Goal: Task Accomplishment & Management: Manage account settings

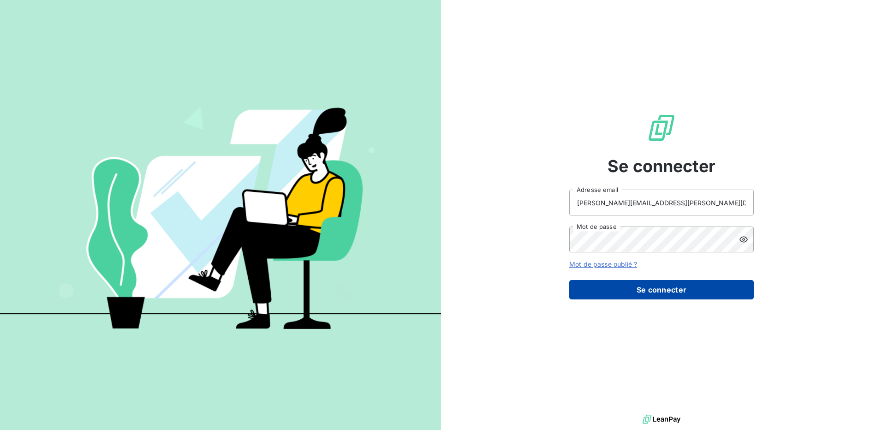
click at [584, 291] on button "Se connecter" at bounding box center [661, 289] width 184 height 19
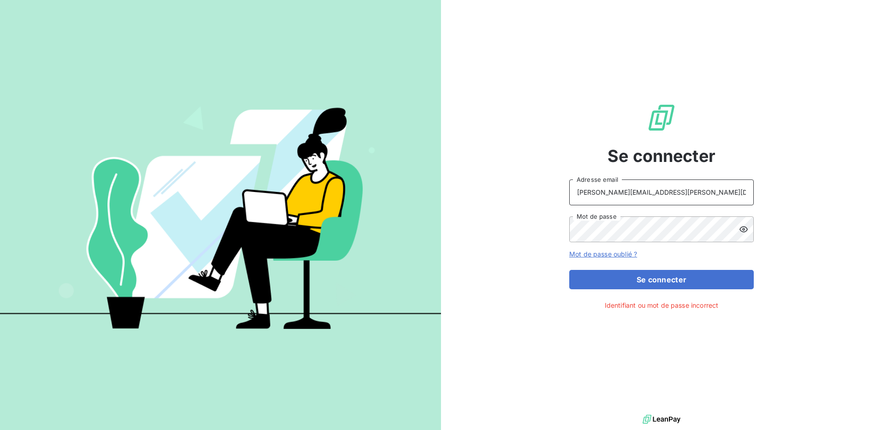
click at [684, 192] on input "[PERSON_NAME][EMAIL_ADDRESS][PERSON_NAME][DOMAIN_NAME]" at bounding box center [661, 192] width 184 height 26
type input "[EMAIL_ADDRESS][DOMAIN_NAME]"
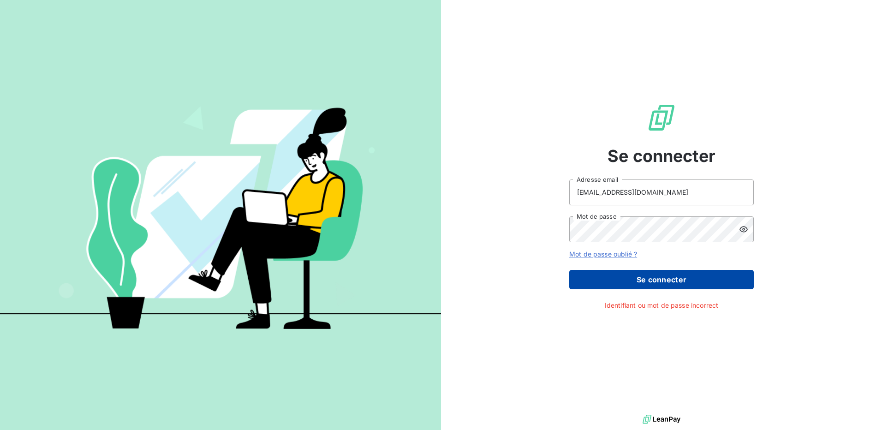
click at [617, 275] on button "Se connecter" at bounding box center [661, 279] width 184 height 19
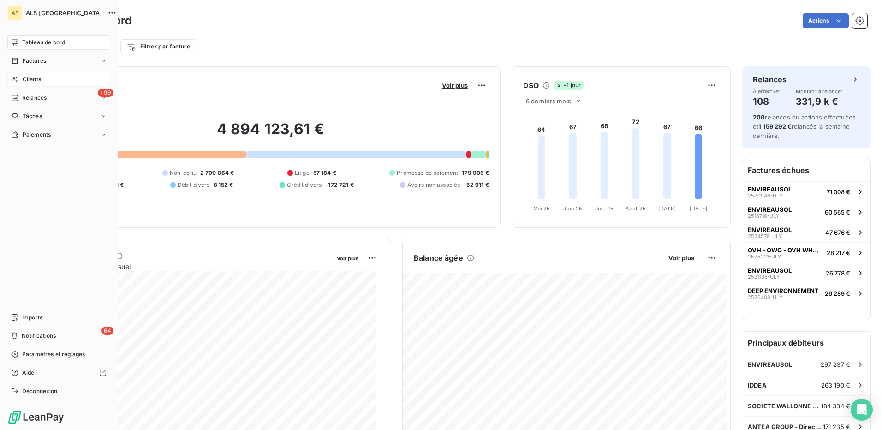
drag, startPoint x: 24, startPoint y: 81, endPoint x: 28, endPoint y: 79, distance: 4.8
click at [24, 81] on span "Clients" at bounding box center [32, 79] width 18 height 8
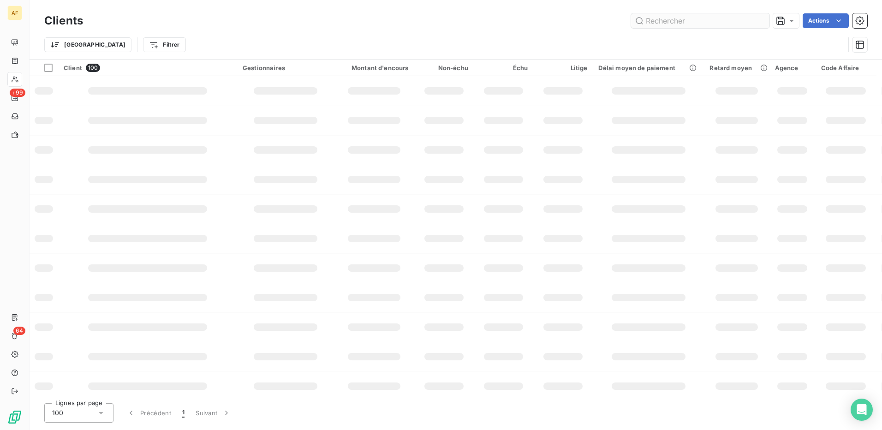
click at [657, 18] on input "text" at bounding box center [700, 20] width 138 height 15
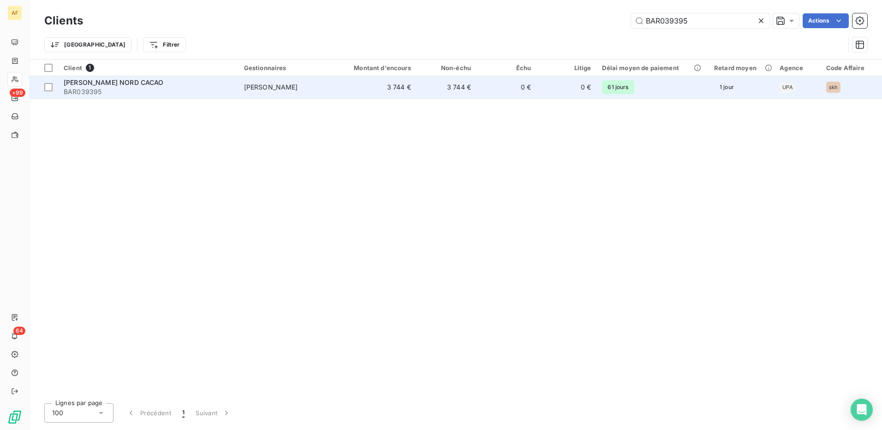
type input "BAR039395"
click at [113, 84] on span "[PERSON_NAME] NORD CACAO" at bounding box center [114, 82] width 100 height 8
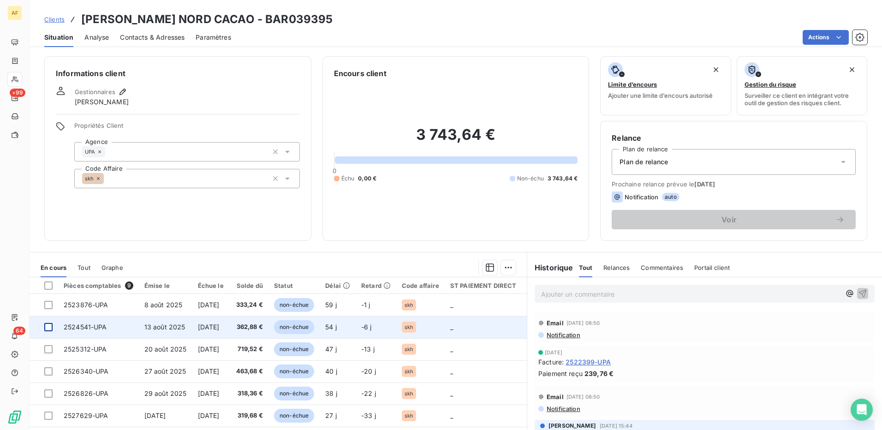
click at [47, 325] on div at bounding box center [48, 327] width 8 height 8
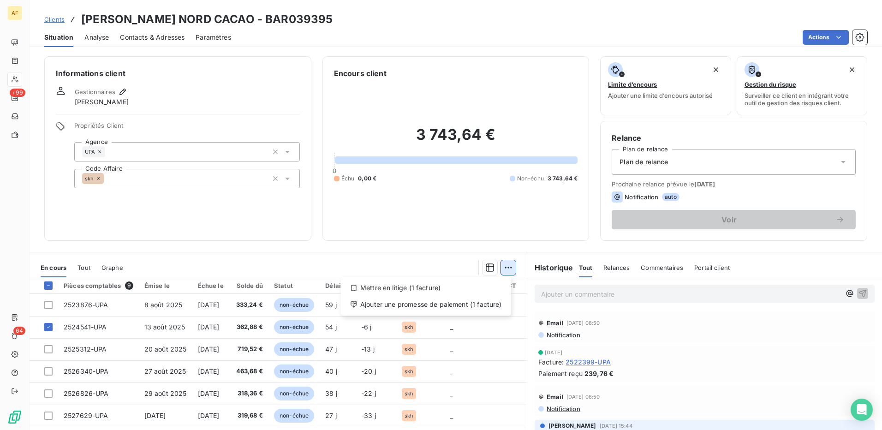
click at [506, 268] on html "AF +99 64 Clients [PERSON_NAME] NORD CACAO - BAR039395 Situation Analyse Contac…" at bounding box center [441, 215] width 882 height 430
click at [487, 307] on div "Ajouter une promesse de paiement (1 facture)" at bounding box center [425, 304] width 163 height 15
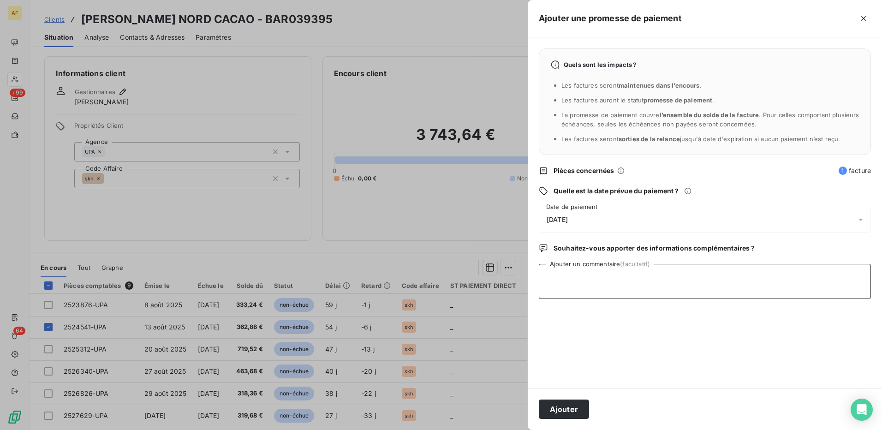
click at [603, 284] on textarea "Ajouter un commentaire (facultatif)" at bounding box center [705, 281] width 332 height 35
type textarea "[DATE]"
click at [599, 219] on div "[DATE]" at bounding box center [705, 220] width 332 height 26
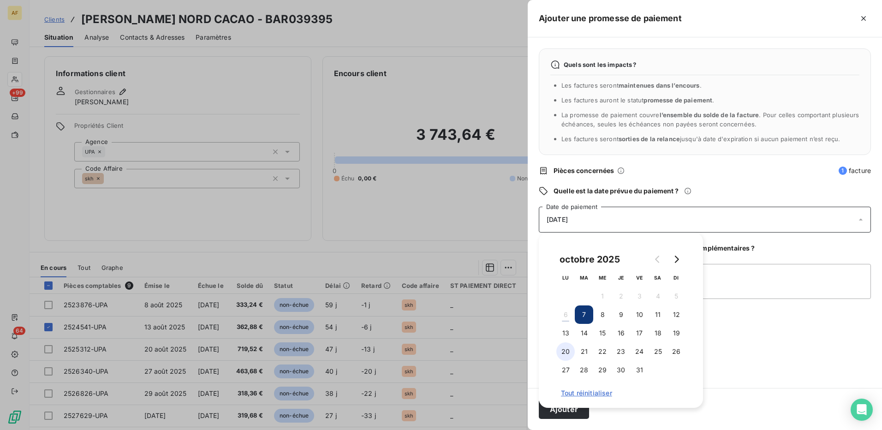
click at [568, 353] on button "20" at bounding box center [565, 351] width 18 height 18
click at [807, 281] on textarea "[DATE]" at bounding box center [705, 281] width 332 height 35
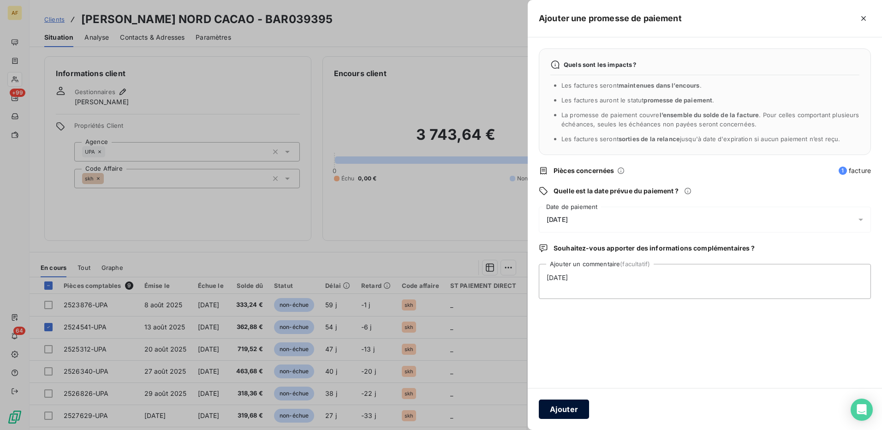
click at [551, 408] on button "Ajouter" at bounding box center [564, 408] width 50 height 19
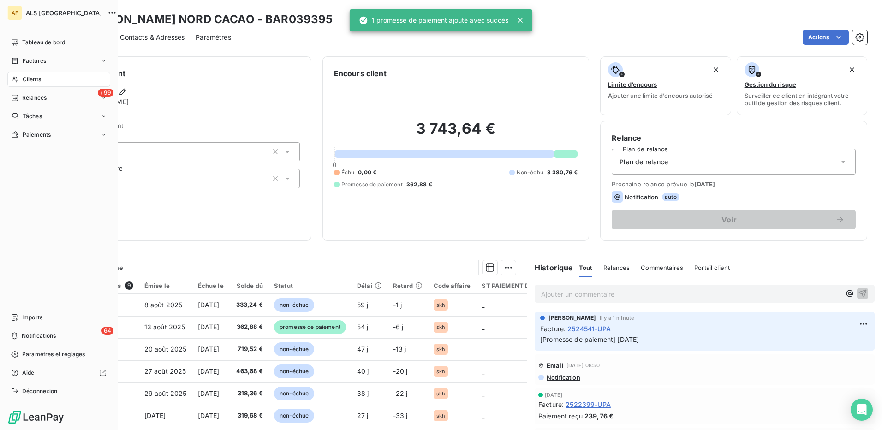
click at [36, 83] on span "Clients" at bounding box center [32, 79] width 18 height 8
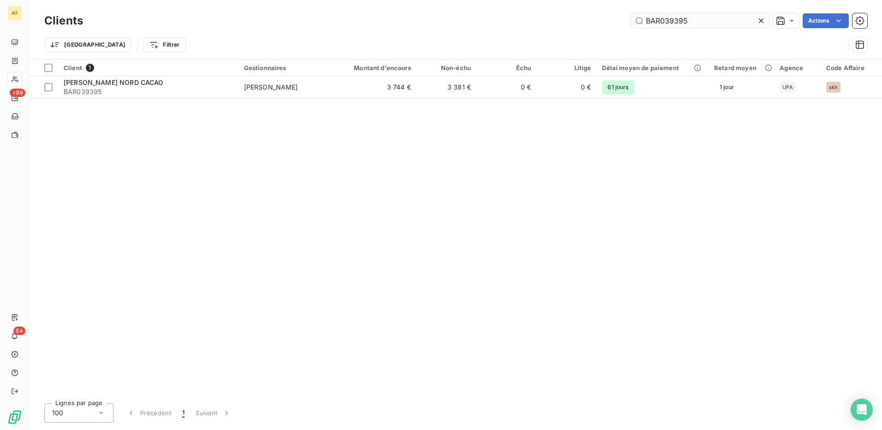
click at [657, 18] on input "BAR039395" at bounding box center [700, 20] width 138 height 15
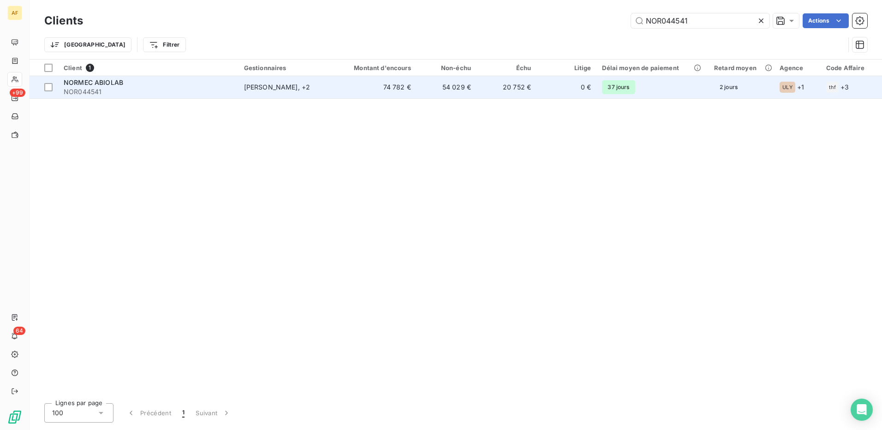
type input "NOR044541"
click at [87, 90] on span "NOR044541" at bounding box center [148, 91] width 169 height 9
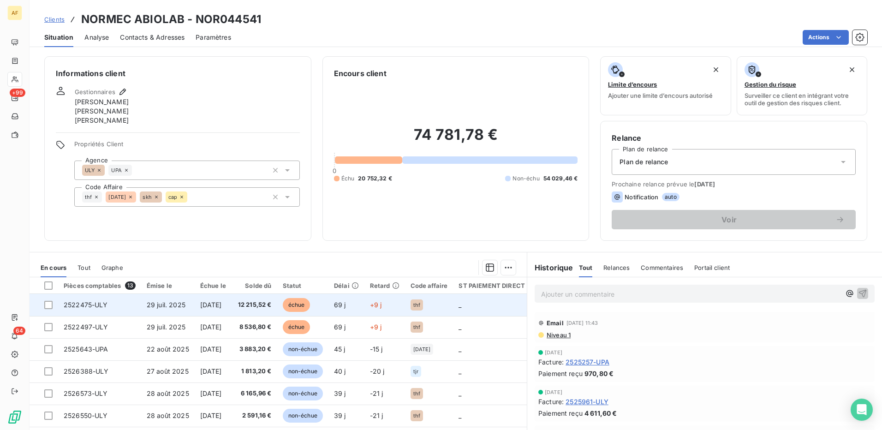
drag, startPoint x: 49, startPoint y: 326, endPoint x: 61, endPoint y: 307, distance: 22.0
click at [52, 322] on td at bounding box center [44, 327] width 29 height 22
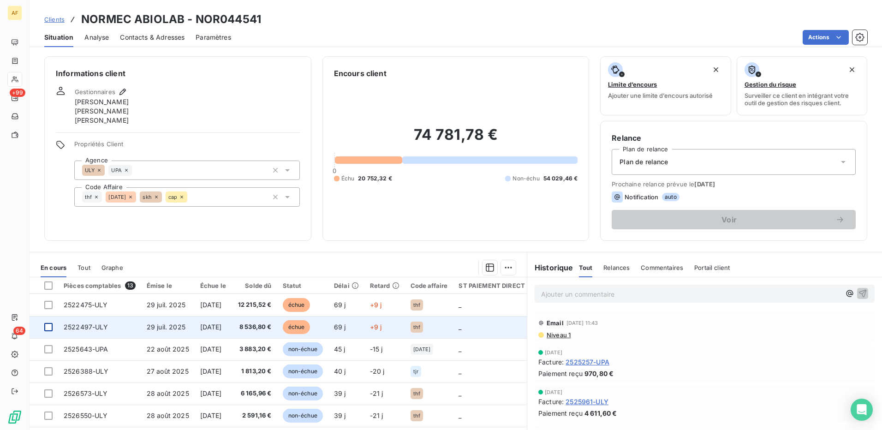
click at [48, 326] on div at bounding box center [48, 327] width 8 height 8
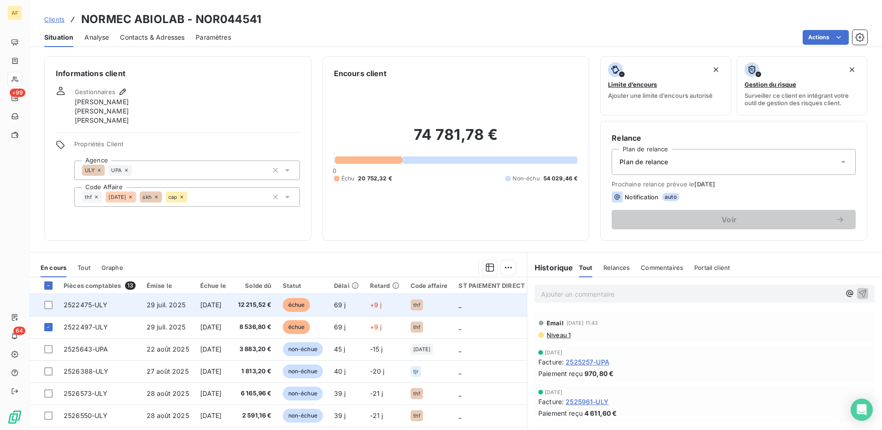
drag, startPoint x: 48, startPoint y: 308, endPoint x: 54, endPoint y: 310, distance: 6.9
click at [49, 308] on div at bounding box center [48, 305] width 8 height 8
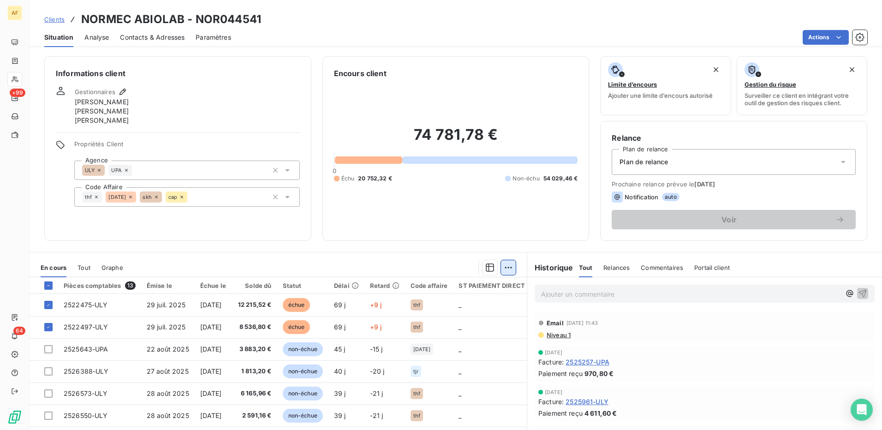
click at [504, 273] on html "AF +99 64 Clients NORMEC ABIOLAB - NOR044541 Situation Analyse Contacts & Adres…" at bounding box center [441, 215] width 882 height 430
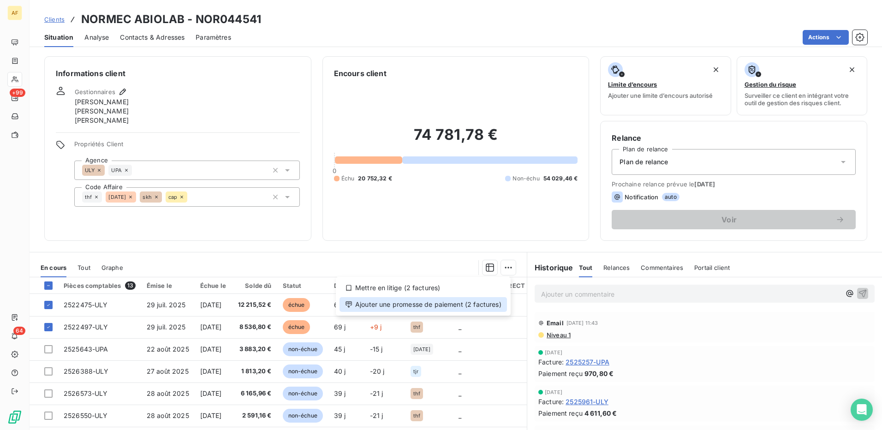
click at [492, 304] on div "Ajouter une promesse de paiement (2 factures)" at bounding box center [422, 304] width 167 height 15
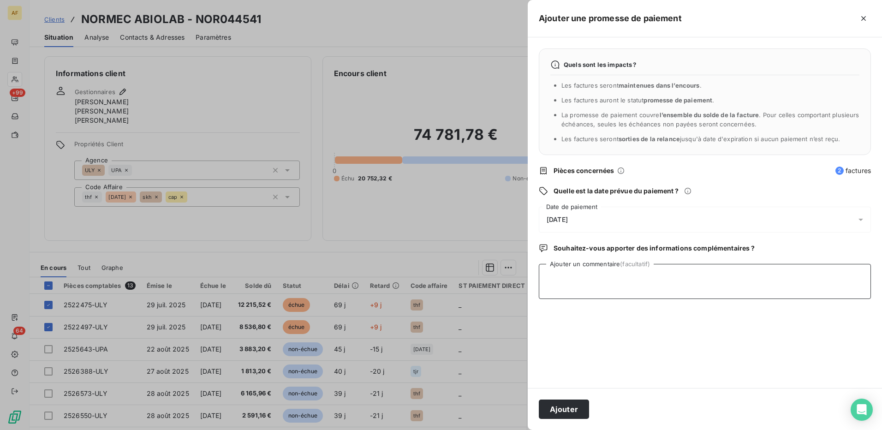
click at [575, 292] on textarea "Ajouter un commentaire (facultatif)" at bounding box center [705, 281] width 332 height 35
type textarea "[DATE]"
click at [592, 218] on div "[DATE]" at bounding box center [705, 220] width 332 height 26
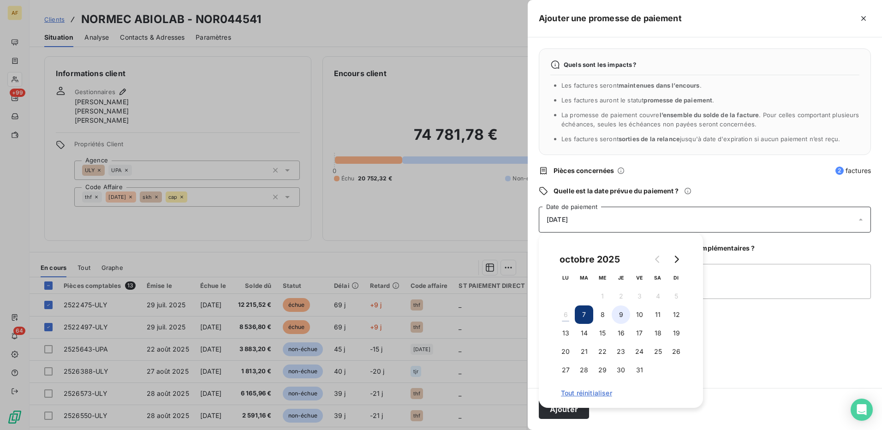
click at [618, 317] on button "9" at bounding box center [620, 314] width 18 height 18
click at [737, 294] on textarea "[DATE]" at bounding box center [705, 281] width 332 height 35
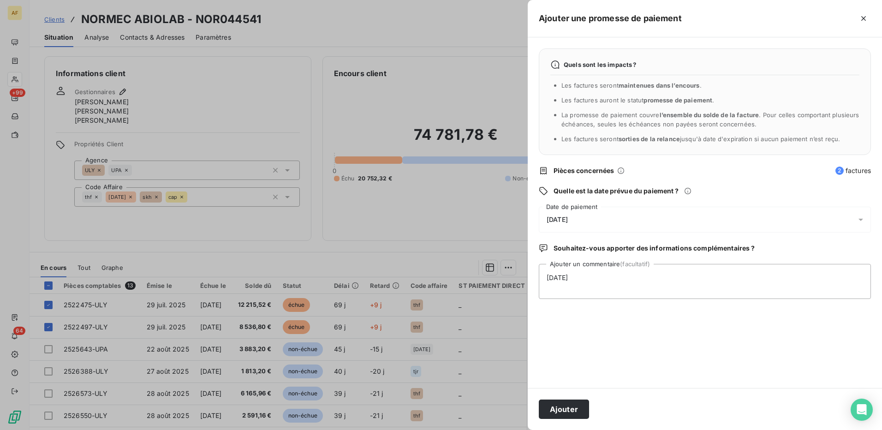
drag, startPoint x: 568, startPoint y: 409, endPoint x: 397, endPoint y: 308, distance: 198.3
click at [566, 408] on button "Ajouter" at bounding box center [564, 408] width 50 height 19
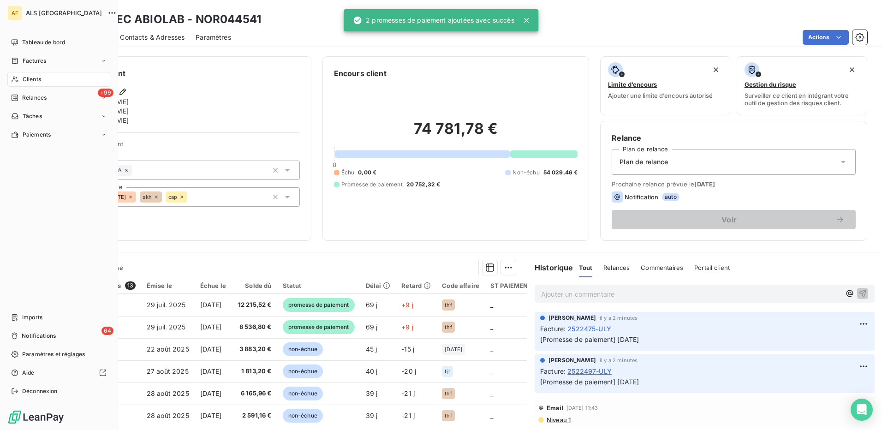
click at [37, 78] on span "Clients" at bounding box center [32, 79] width 18 height 8
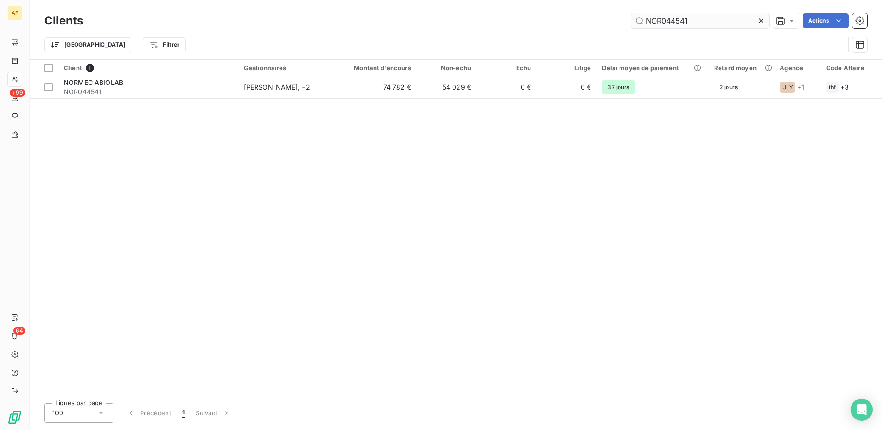
click at [682, 18] on input "NOR044541" at bounding box center [700, 20] width 138 height 15
drag, startPoint x: 681, startPoint y: 18, endPoint x: 17, endPoint y: 74, distance: 666.8
click at [17, 74] on div at bounding box center [14, 79] width 15 height 15
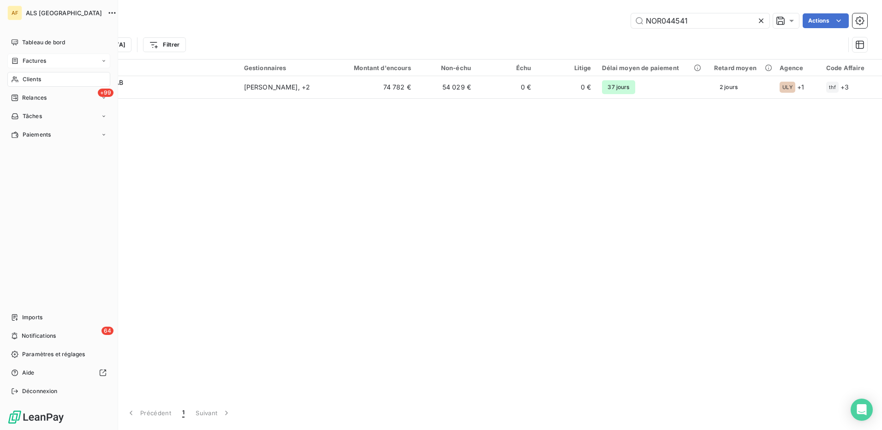
click at [29, 63] on span "Factures" at bounding box center [35, 61] width 24 height 8
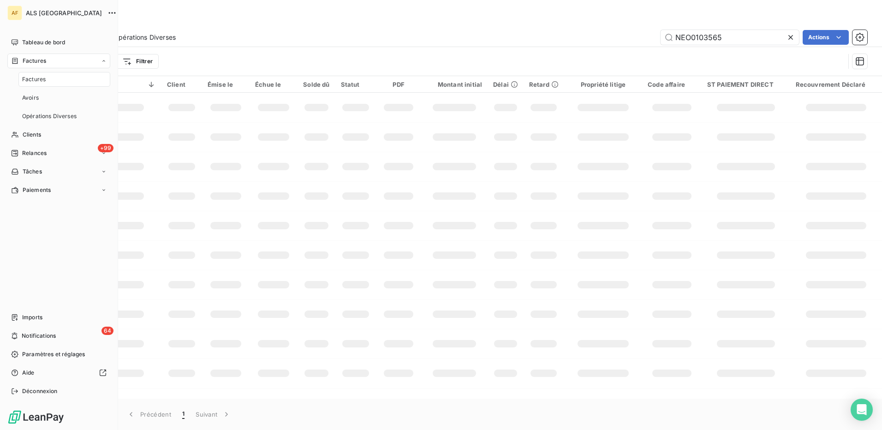
drag, startPoint x: 39, startPoint y: 78, endPoint x: 55, endPoint y: 76, distance: 16.3
click at [39, 78] on span "Factures" at bounding box center [34, 79] width 24 height 8
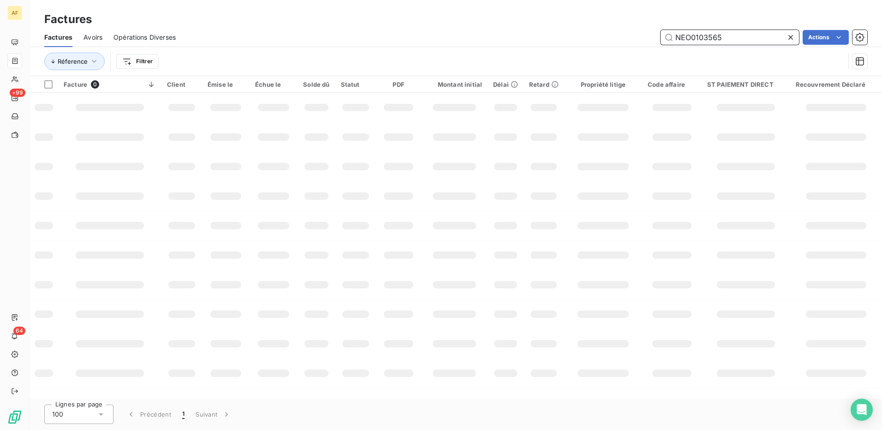
click at [685, 37] on input "NEO0103565" at bounding box center [729, 37] width 138 height 15
paste input "2509567"
type input "2509567"
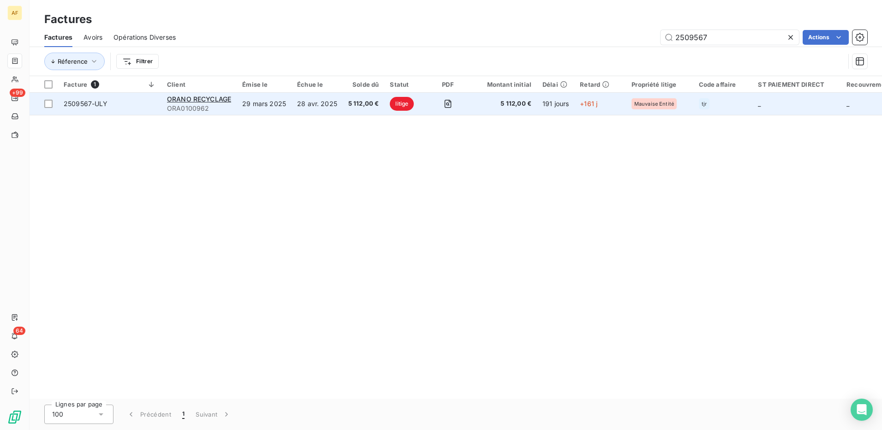
click at [303, 96] on td "28 avr. 2025" at bounding box center [316, 104] width 51 height 22
